Goal: Task Accomplishment & Management: Manage account settings

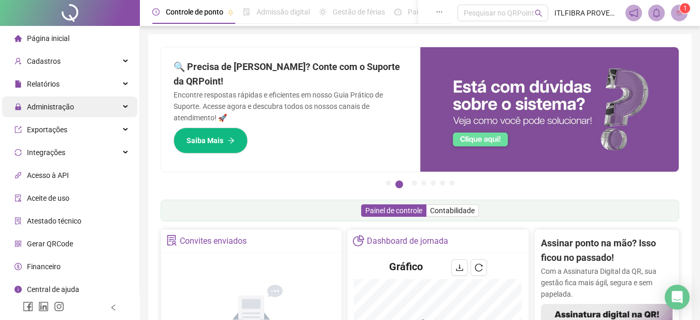
click at [74, 104] on div "Administração" at bounding box center [69, 106] width 135 height 21
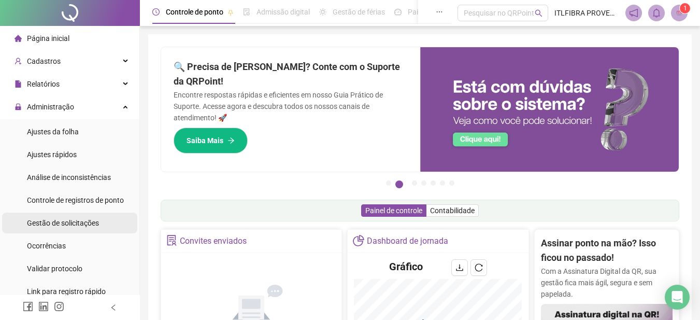
click at [70, 219] on span "Gestão de solicitações" at bounding box center [63, 223] width 72 height 8
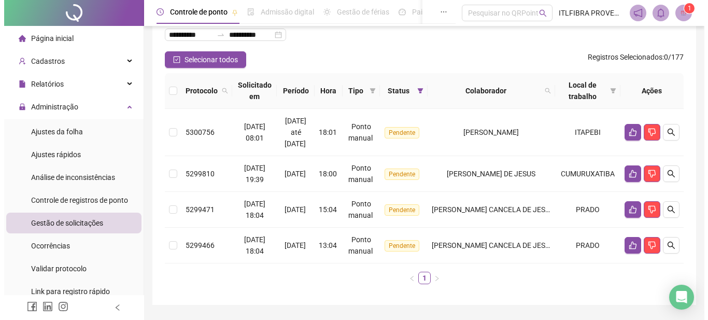
scroll to position [98, 0]
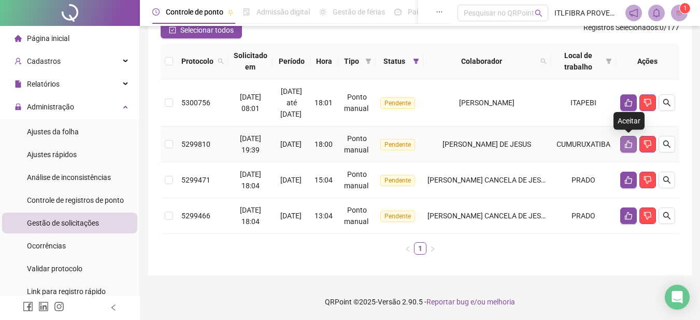
click at [625, 143] on icon "like" at bounding box center [628, 144] width 8 height 8
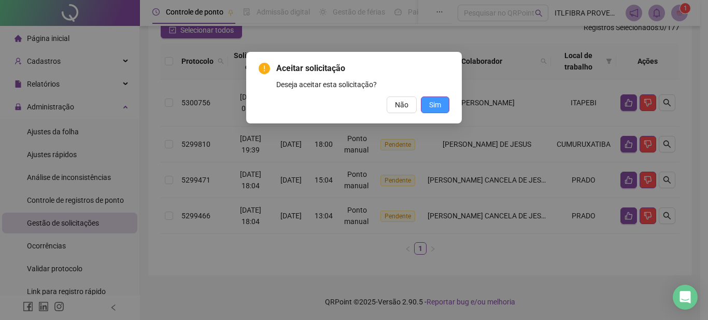
click at [433, 105] on span "Sim" at bounding box center [435, 104] width 12 height 11
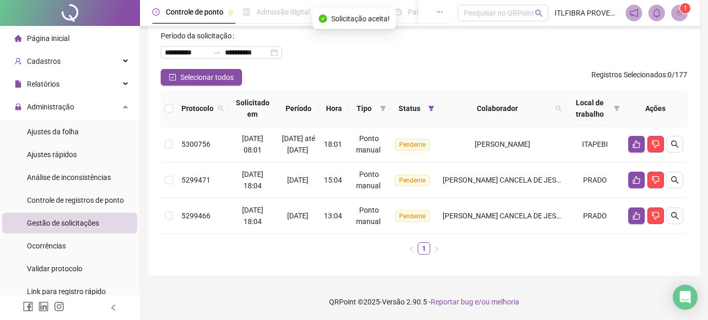
scroll to position [63, 0]
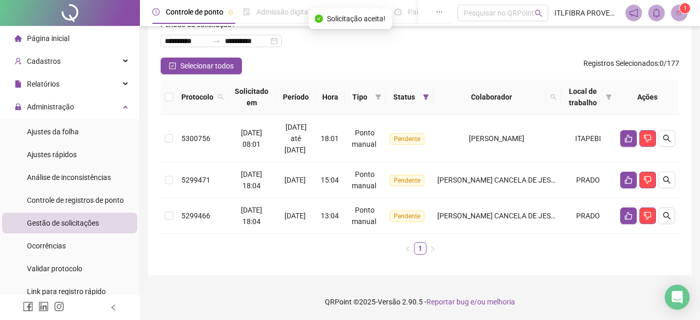
click at [620, 97] on div "Ações" at bounding box center [647, 96] width 55 height 11
click at [624, 131] on button "button" at bounding box center [628, 138] width 17 height 17
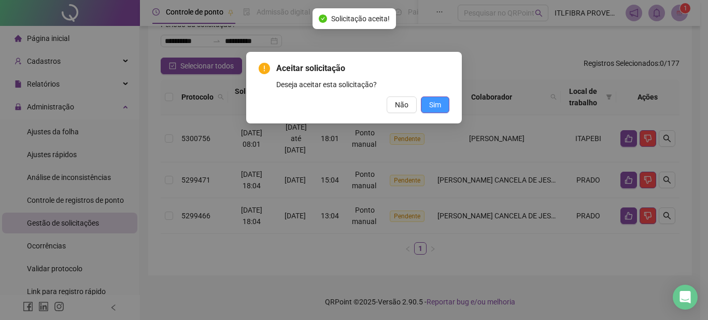
click at [439, 105] on span "Sim" at bounding box center [435, 104] width 12 height 11
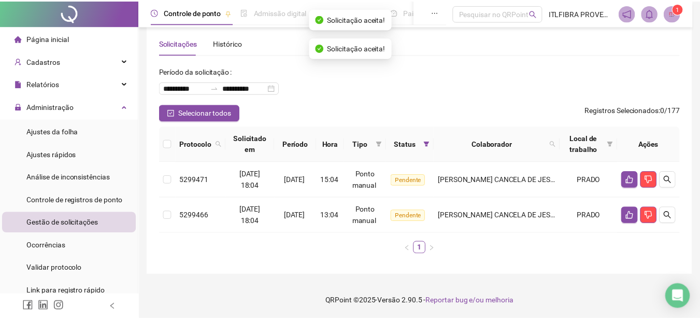
scroll to position [16, 0]
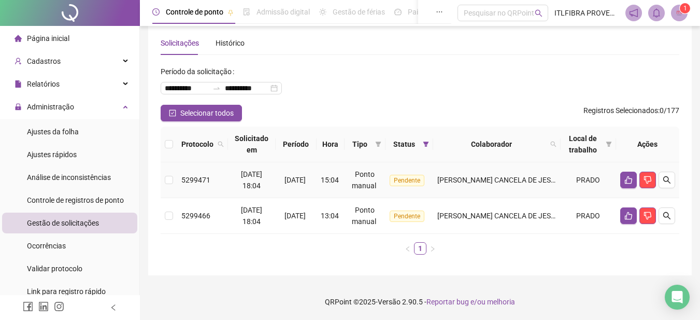
click at [317, 179] on td "[DATE]" at bounding box center [296, 180] width 41 height 36
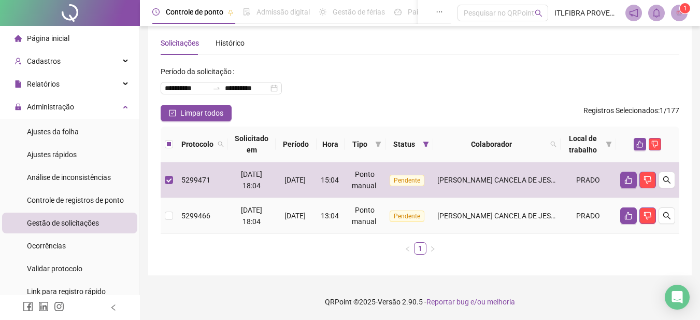
click at [312, 217] on div "[DATE]" at bounding box center [296, 215] width 33 height 11
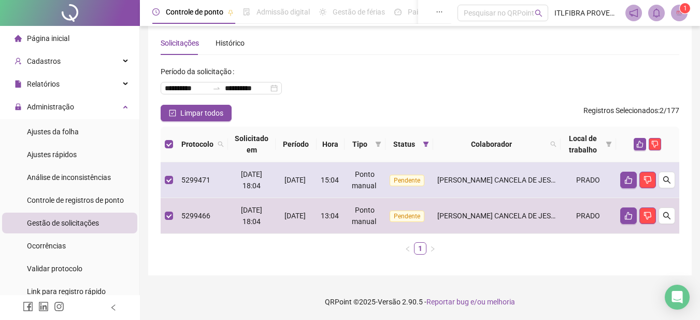
click at [300, 179] on span "[DATE]" at bounding box center [294, 180] width 21 height 8
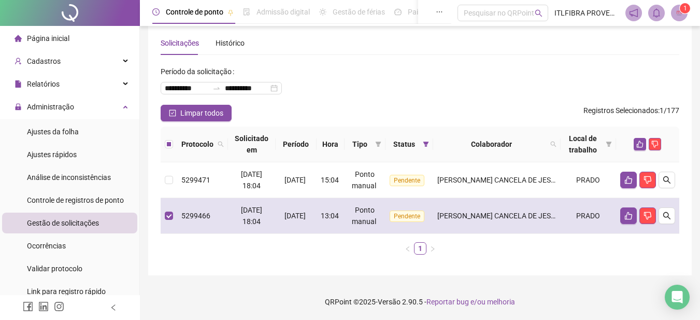
click at [296, 215] on span "[DATE]" at bounding box center [294, 215] width 21 height 8
